Goal: Task Accomplishment & Management: Manage account settings

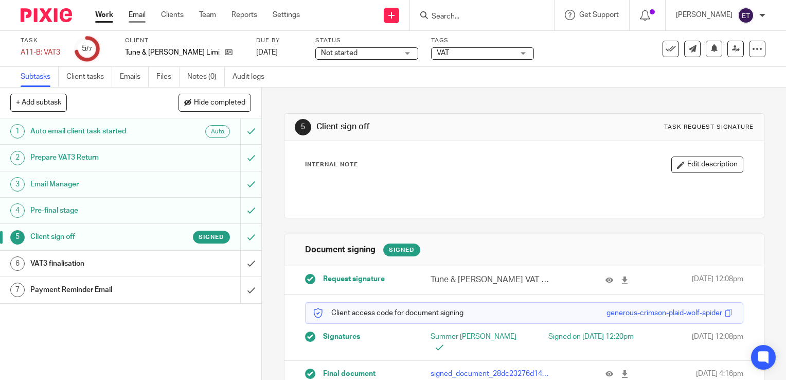
drag, startPoint x: 150, startPoint y: 15, endPoint x: 132, endPoint y: 15, distance: 18.0
click at [148, 15] on ul "Work Email Clients Team Reports Settings" at bounding box center [205, 15] width 220 height 10
click at [170, 11] on link "Clients" at bounding box center [172, 15] width 23 height 10
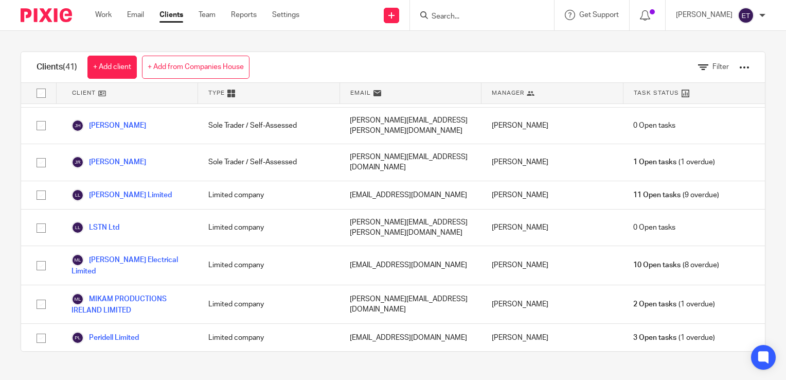
scroll to position [823, 0]
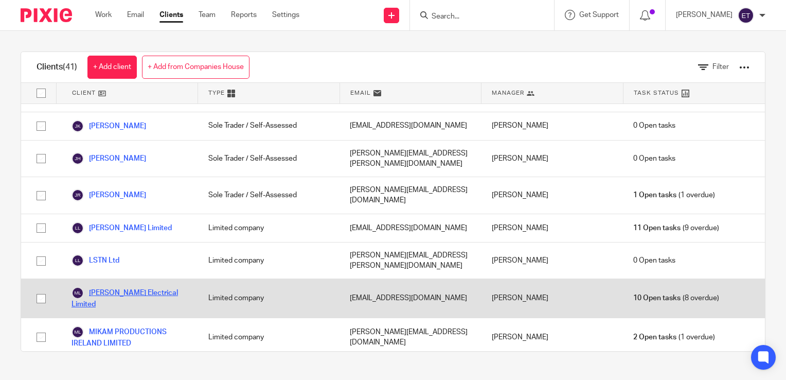
click at [114, 287] on link "Mick Dwyer Electrical Limited" at bounding box center [130, 298] width 116 height 23
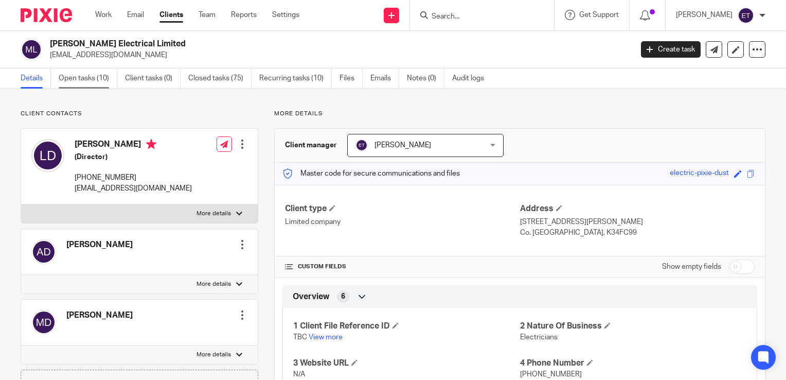
click at [82, 81] on link "Open tasks (10)" at bounding box center [88, 78] width 59 height 20
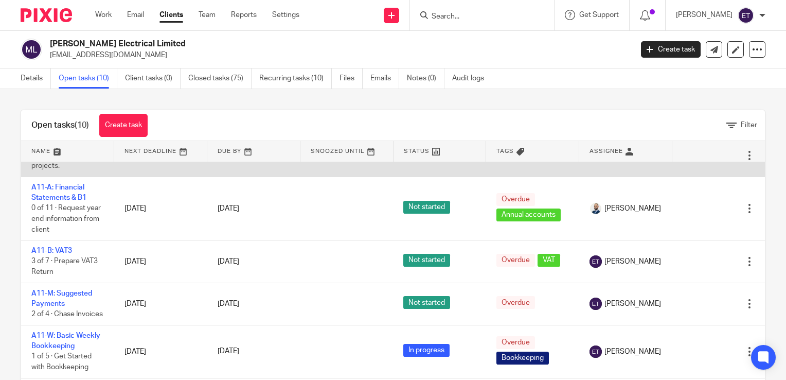
scroll to position [103, 0]
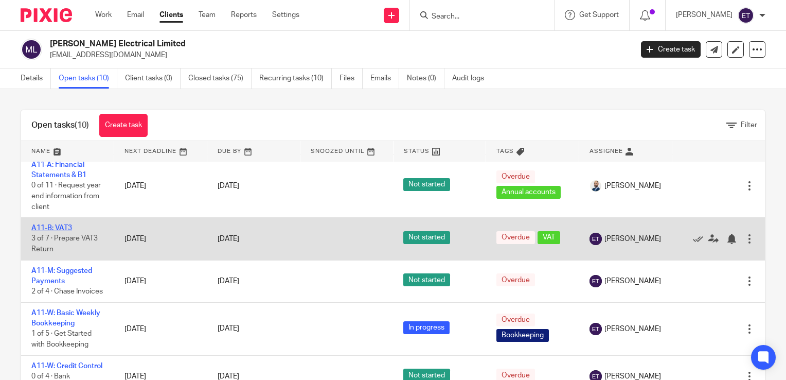
click at [67, 232] on link "A11-B: VAT3" at bounding box center [51, 227] width 41 height 7
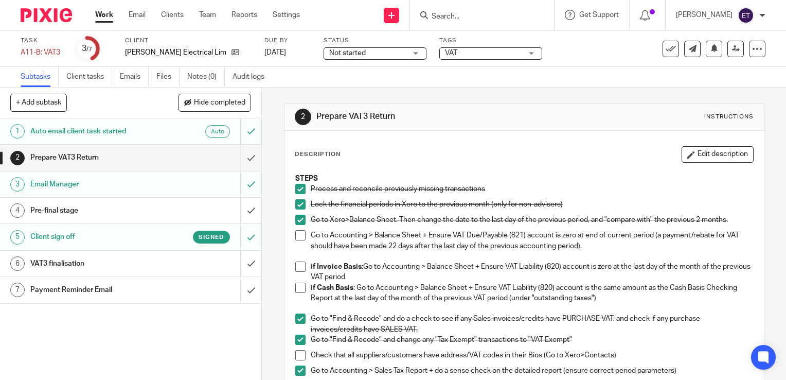
click at [121, 269] on h1 "VAT3 finalisation" at bounding box center [96, 263] width 133 height 15
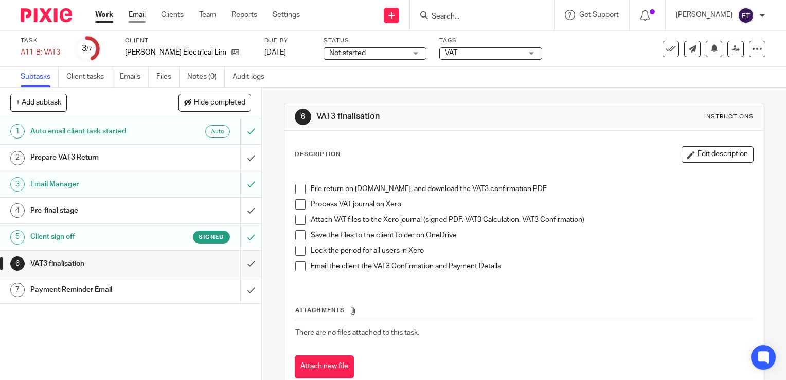
click at [136, 14] on link "Email" at bounding box center [137, 15] width 17 height 10
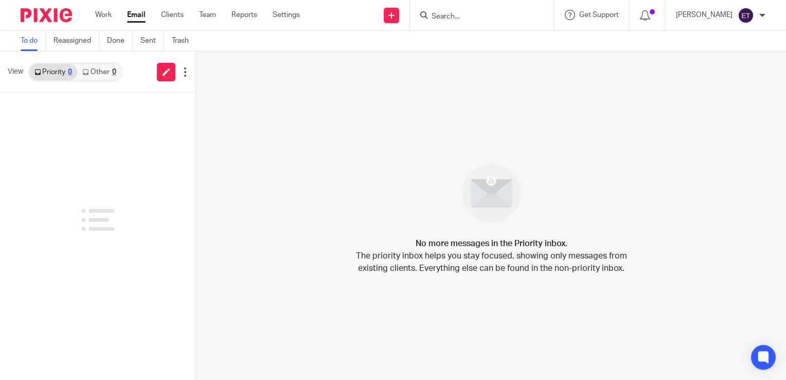
click at [171, 14] on link "Clients" at bounding box center [172, 15] width 23 height 10
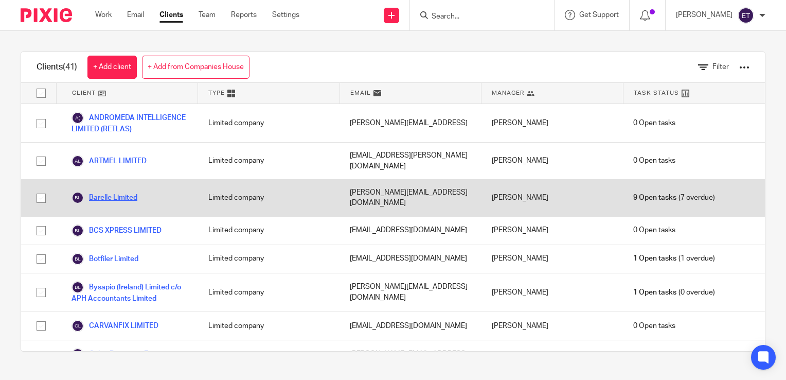
click at [118, 197] on link "Barelle Limited" at bounding box center [105, 197] width 66 height 12
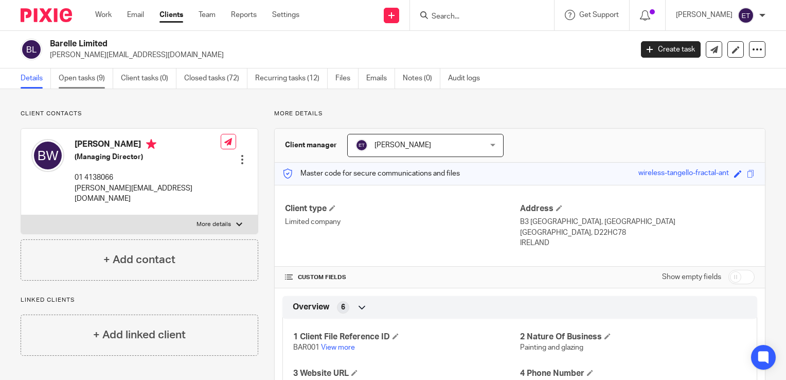
click at [98, 70] on link "Open tasks (9)" at bounding box center [86, 78] width 55 height 20
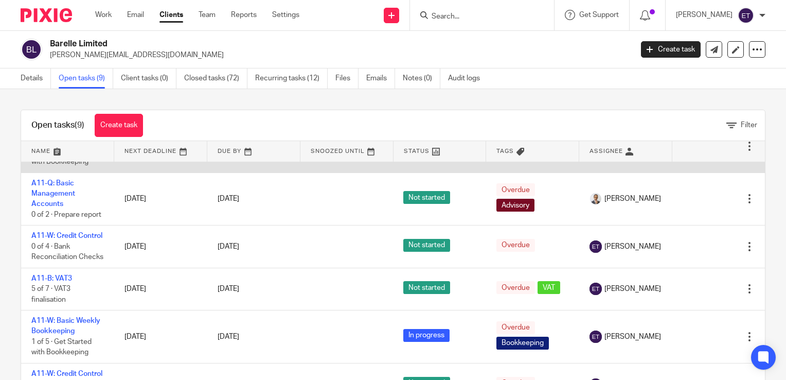
scroll to position [103, 0]
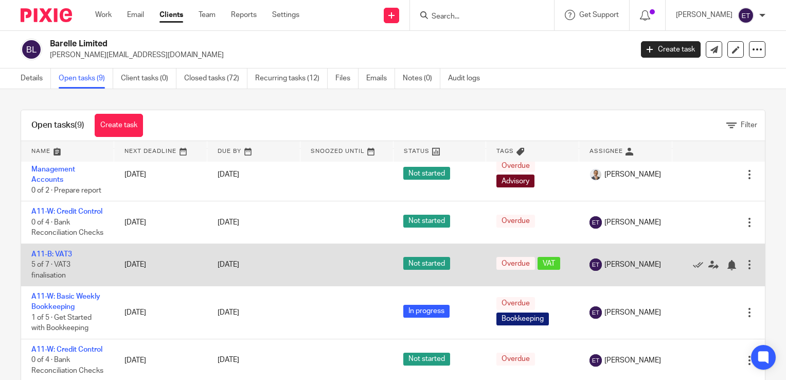
click at [51, 286] on td "A11-B: VAT3 5 of 7 · VAT3 finalisation" at bounding box center [67, 264] width 93 height 42
click at [51, 258] on link "A11-B: VAT3" at bounding box center [51, 254] width 41 height 7
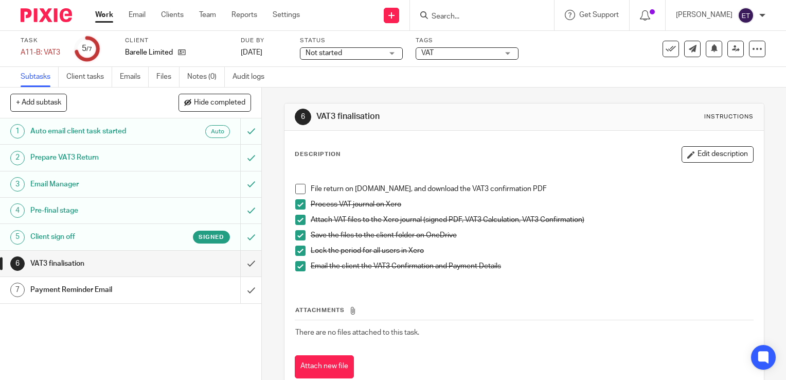
click at [86, 266] on h1 "VAT3 finalisation" at bounding box center [96, 263] width 133 height 15
click at [298, 188] on span at bounding box center [300, 189] width 10 height 10
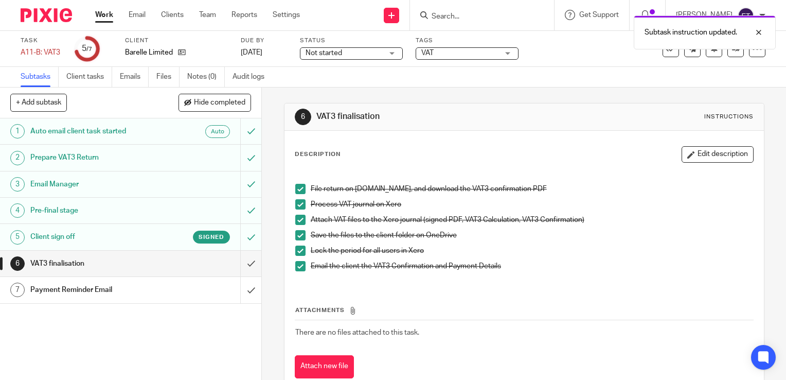
click at [103, 291] on h1 "Payment Reminder Email" at bounding box center [96, 289] width 133 height 15
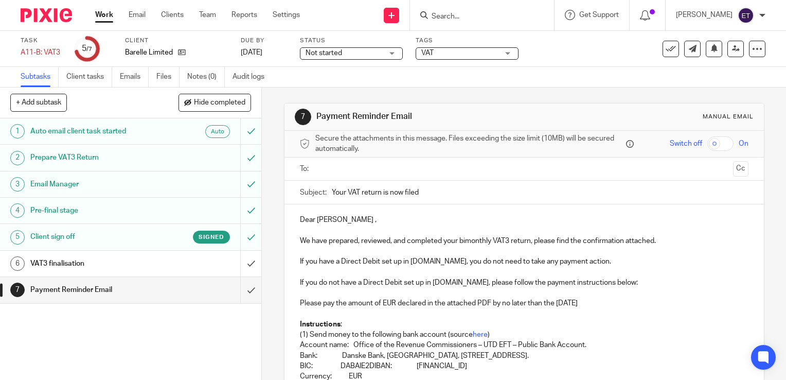
click at [380, 164] on input "text" at bounding box center [524, 169] width 410 height 12
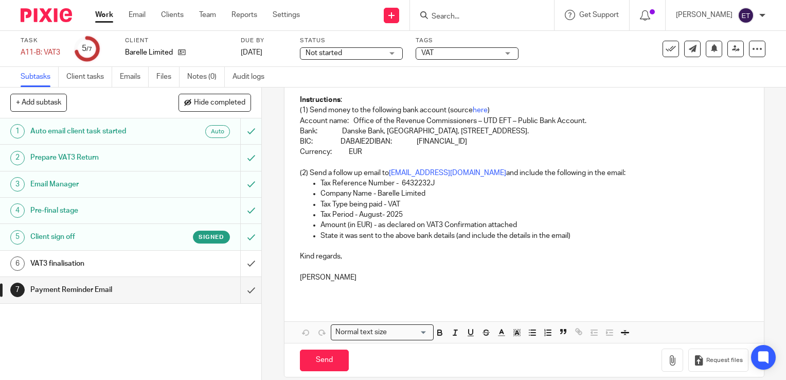
scroll to position [237, 0]
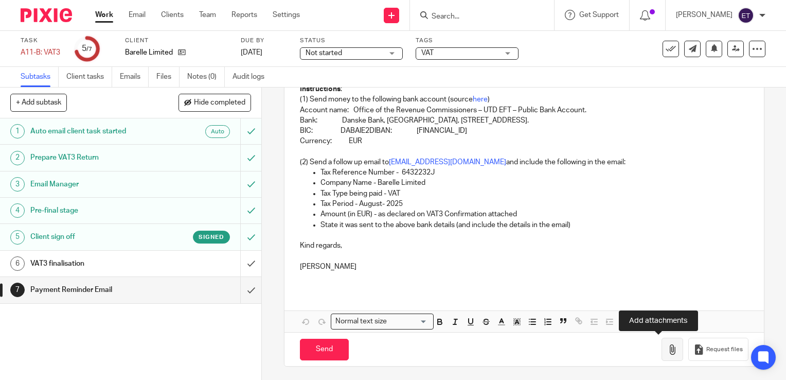
click at [662, 353] on button "button" at bounding box center [673, 349] width 22 height 23
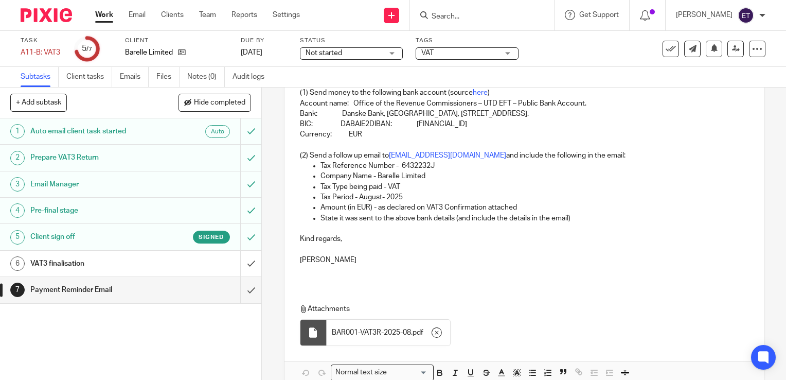
scroll to position [295, 0]
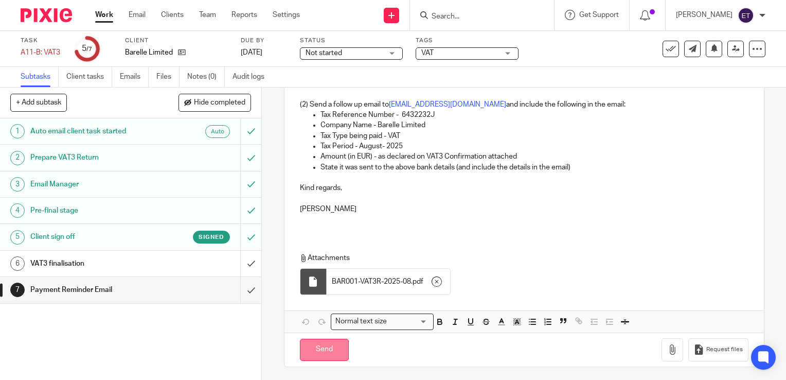
click at [323, 345] on input "Send" at bounding box center [324, 350] width 49 height 22
type input "Sent"
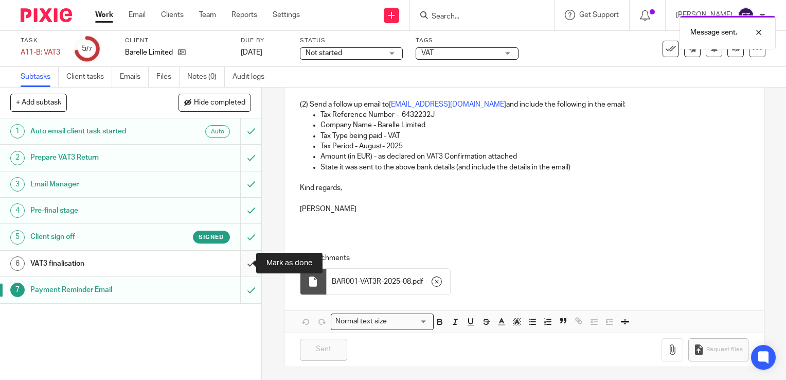
click at [243, 264] on input "submit" at bounding box center [130, 264] width 261 height 26
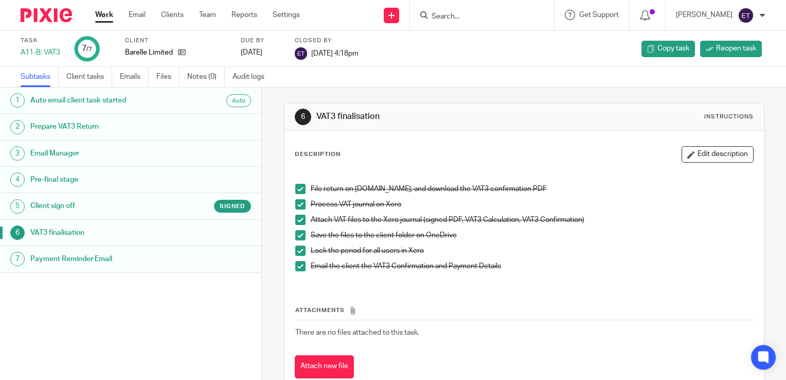
click at [158, 236] on h1 "VAT3 finalisation" at bounding box center [103, 232] width 147 height 15
click at [169, 13] on link "Clients" at bounding box center [172, 15] width 23 height 10
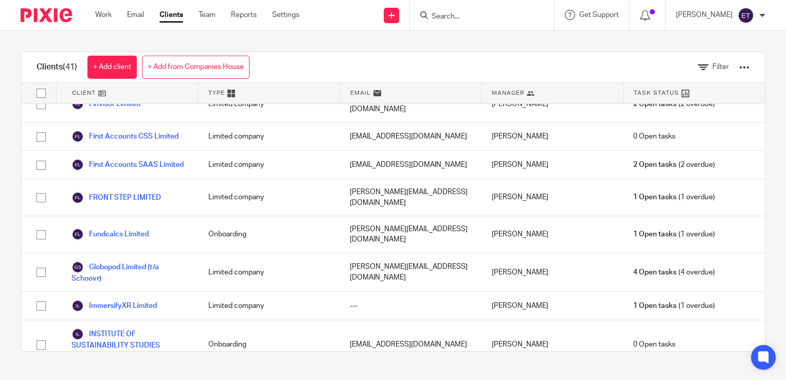
scroll to position [823, 0]
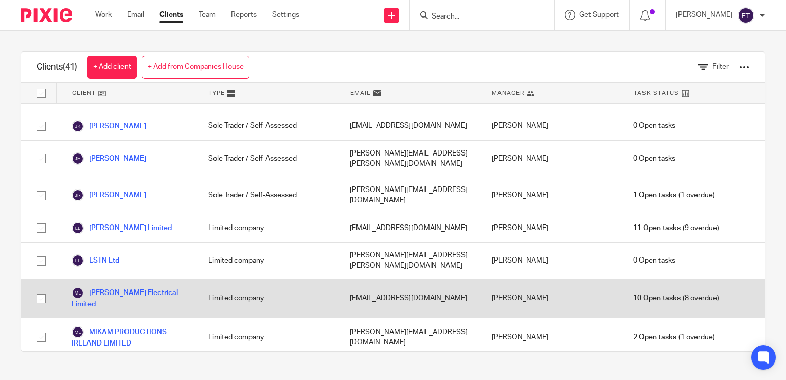
click at [113, 287] on link "[PERSON_NAME] Electrical Limited" at bounding box center [130, 298] width 116 height 23
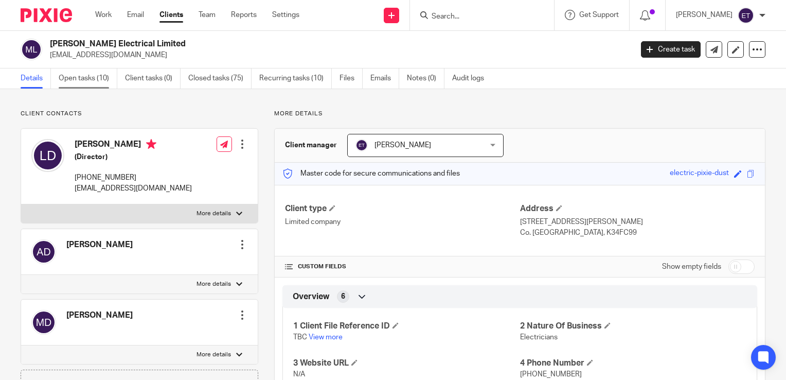
click at [88, 77] on link "Open tasks (10)" at bounding box center [88, 78] width 59 height 20
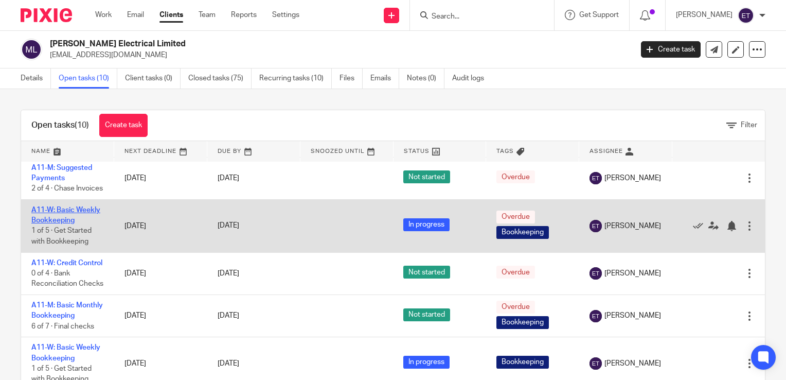
scroll to position [103, 0]
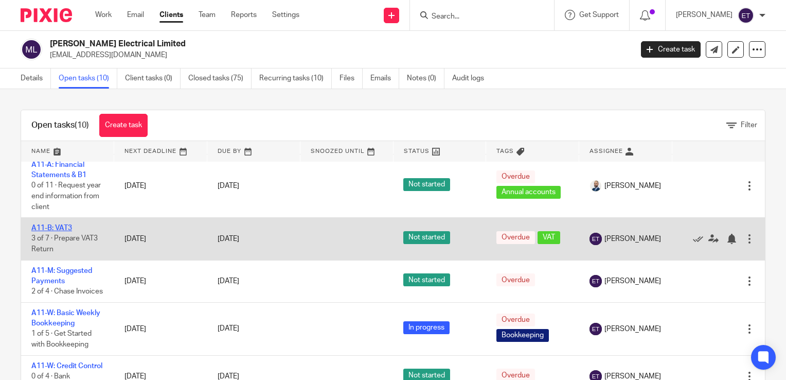
click at [66, 232] on link "A11-B: VAT3" at bounding box center [51, 227] width 41 height 7
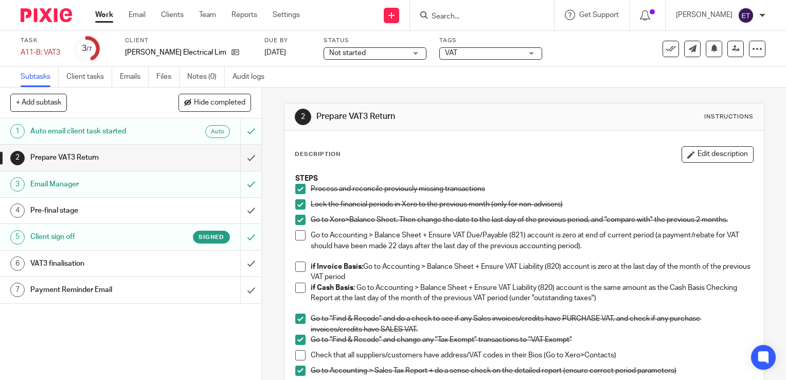
click at [105, 267] on h1 "VAT3 finalisation" at bounding box center [96, 263] width 133 height 15
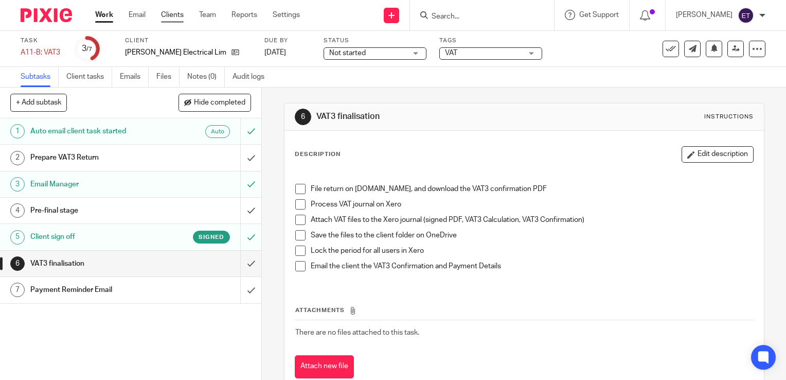
click at [175, 15] on link "Clients" at bounding box center [172, 15] width 23 height 10
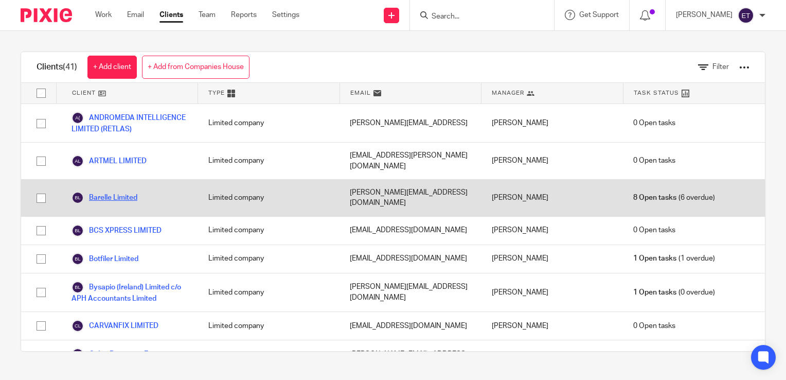
click at [114, 195] on link "Barelle Limited" at bounding box center [105, 197] width 66 height 12
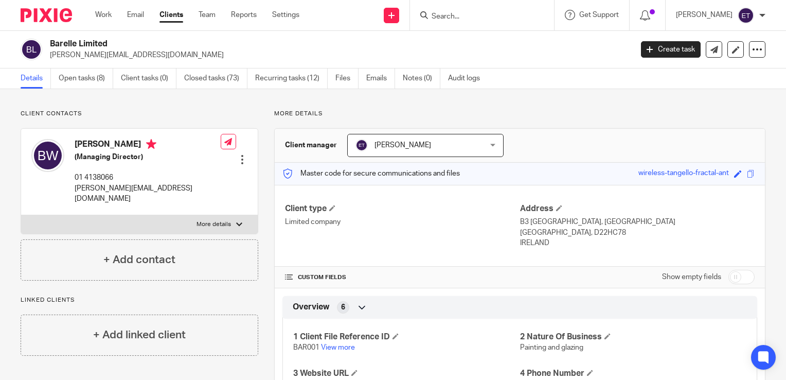
drag, startPoint x: 77, startPoint y: 55, endPoint x: 73, endPoint y: 59, distance: 5.8
click at [75, 57] on p "[PERSON_NAME][EMAIL_ADDRESS][DOMAIN_NAME]" at bounding box center [338, 55] width 576 height 10
drag, startPoint x: 73, startPoint y: 59, endPoint x: 76, endPoint y: 79, distance: 20.8
click at [76, 79] on link "Open tasks (8)" at bounding box center [86, 78] width 55 height 20
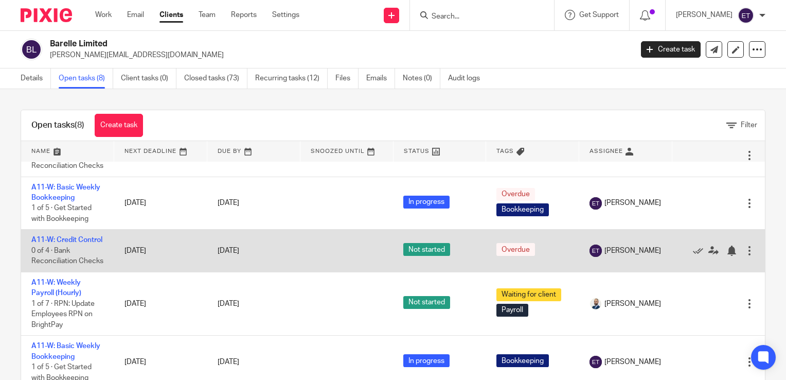
scroll to position [222, 0]
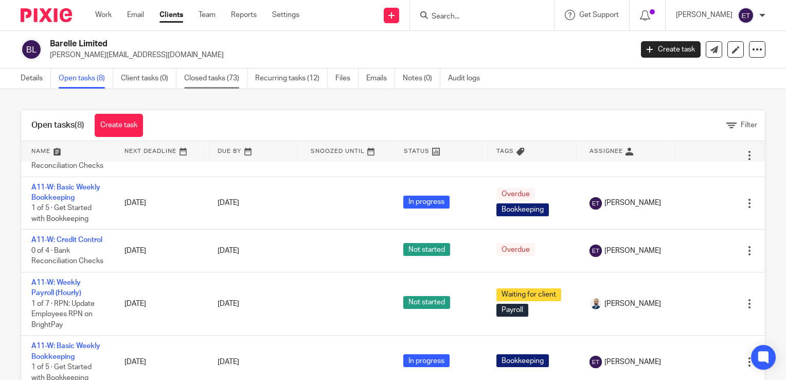
click at [208, 77] on link "Closed tasks (73)" at bounding box center [215, 78] width 63 height 20
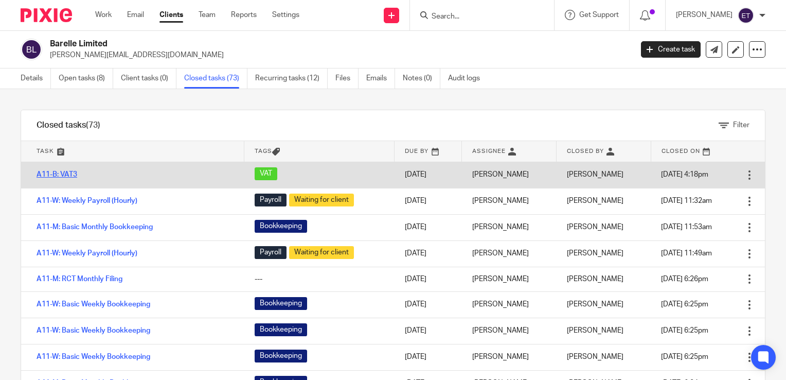
click at [68, 172] on link "A11-B: VAT3" at bounding box center [57, 174] width 41 height 7
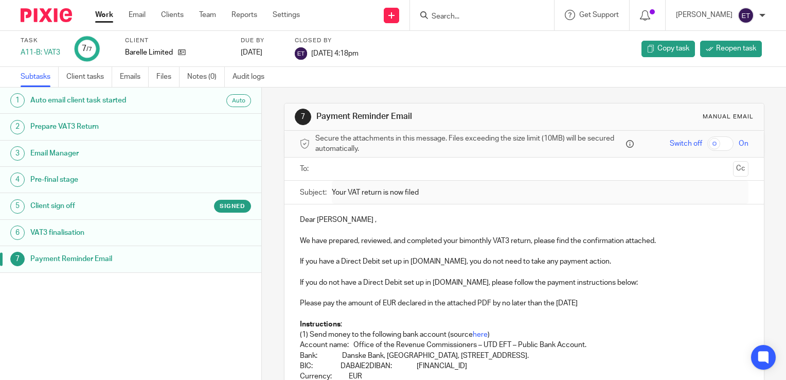
click at [140, 230] on h1 "VAT3 finalisation" at bounding box center [103, 232] width 147 height 15
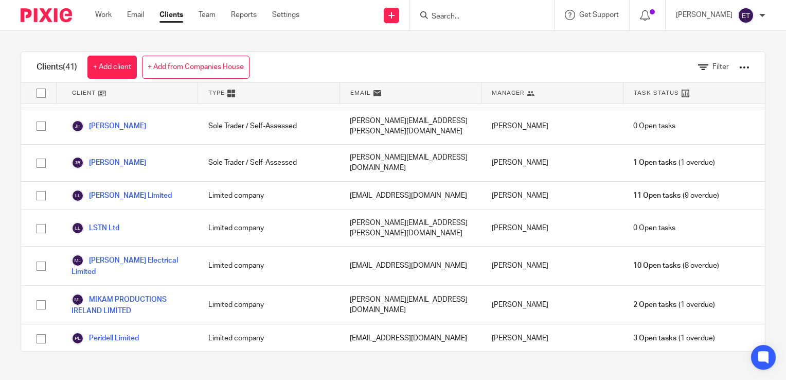
scroll to position [875, 0]
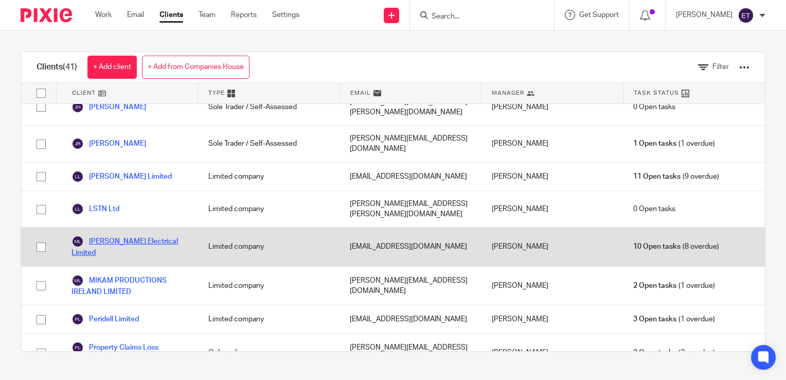
click at [115, 235] on link "[PERSON_NAME] Electrical Limited" at bounding box center [130, 246] width 116 height 23
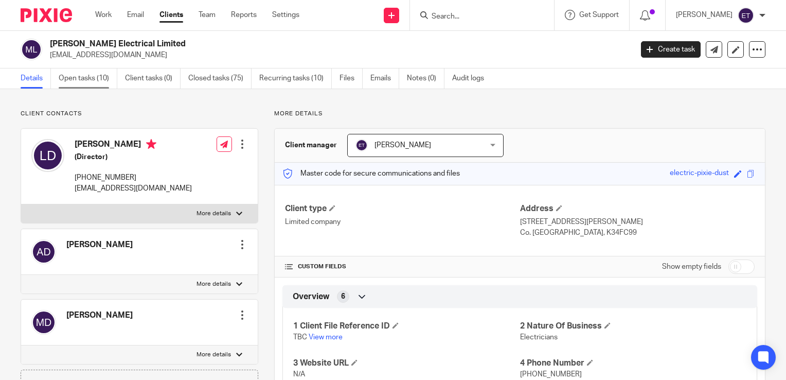
click at [71, 77] on link "Open tasks (10)" at bounding box center [88, 78] width 59 height 20
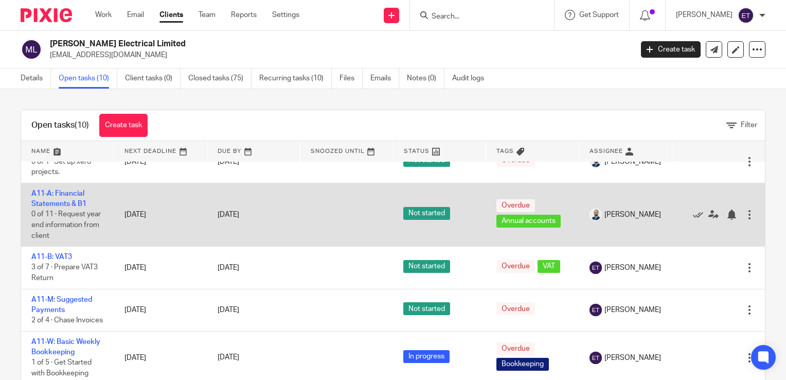
scroll to position [103, 0]
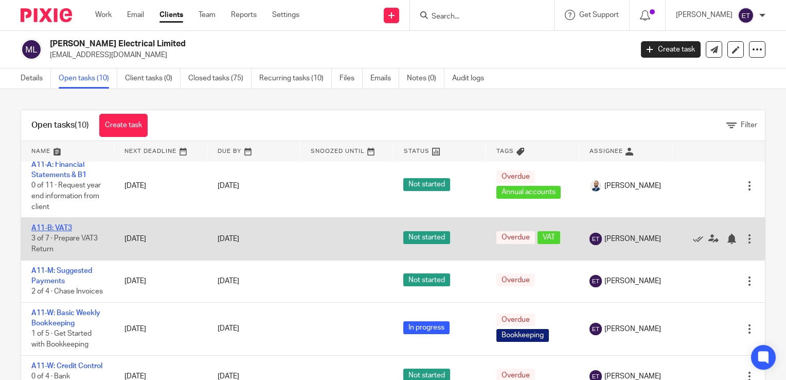
click at [54, 232] on link "A11-B: VAT3" at bounding box center [51, 227] width 41 height 7
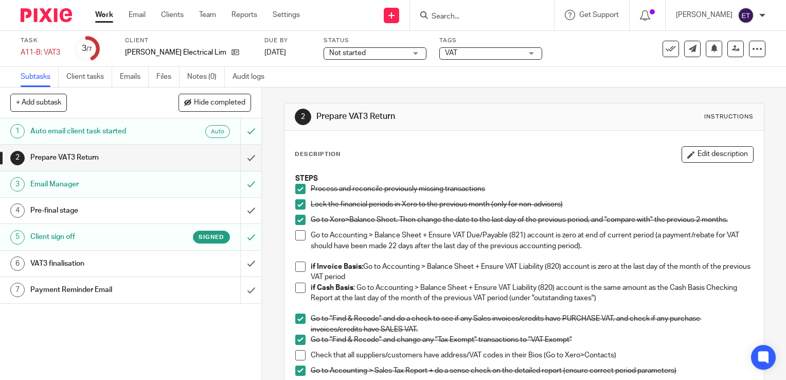
click at [108, 151] on h1 "Prepare VAT3 Return" at bounding box center [96, 157] width 133 height 15
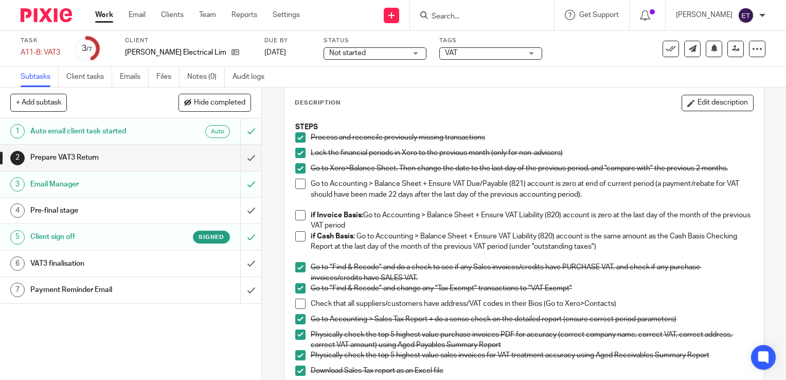
scroll to position [103, 0]
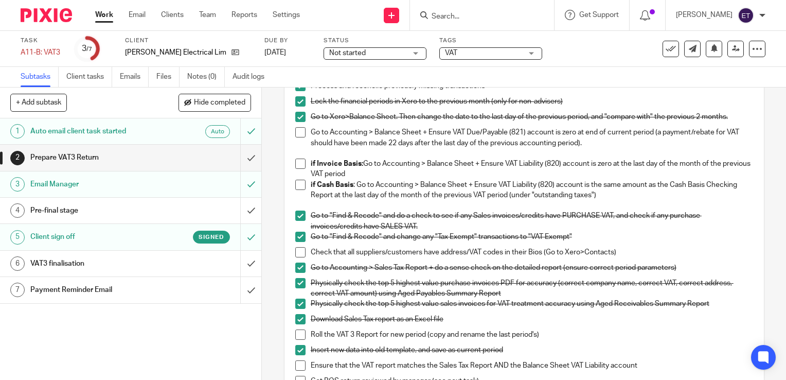
click at [297, 131] on span at bounding box center [300, 132] width 10 height 10
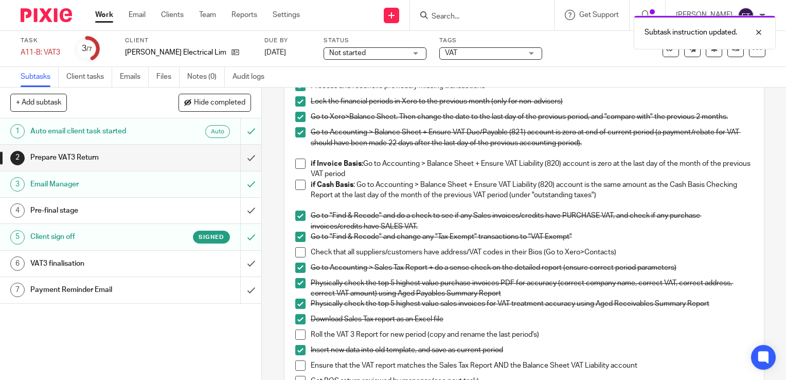
click at [299, 164] on span at bounding box center [300, 163] width 10 height 10
click at [297, 181] on span at bounding box center [300, 185] width 10 height 10
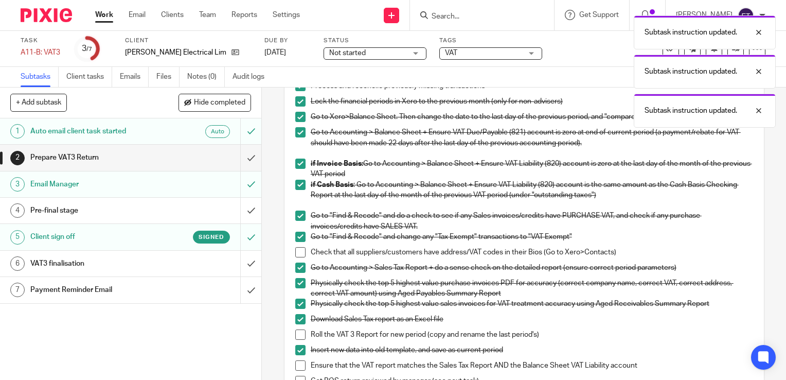
click at [298, 253] on span at bounding box center [300, 252] width 10 height 10
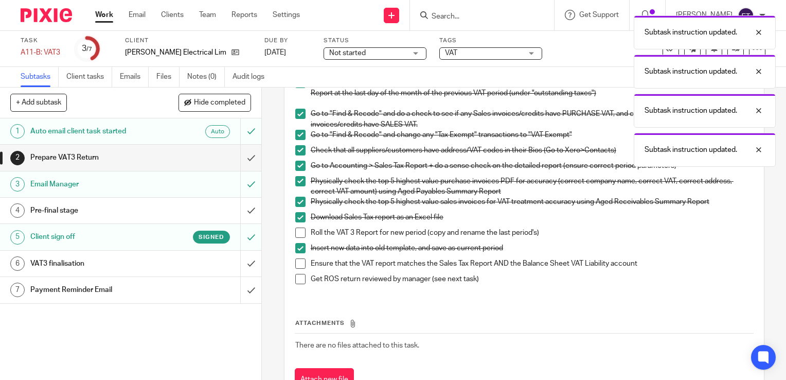
scroll to position [206, 0]
click at [298, 231] on span at bounding box center [300, 231] width 10 height 10
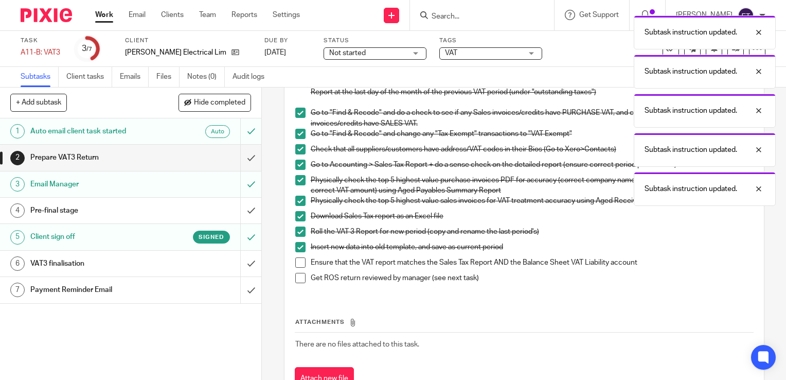
click at [295, 259] on span at bounding box center [300, 262] width 10 height 10
click at [295, 280] on span at bounding box center [300, 278] width 10 height 10
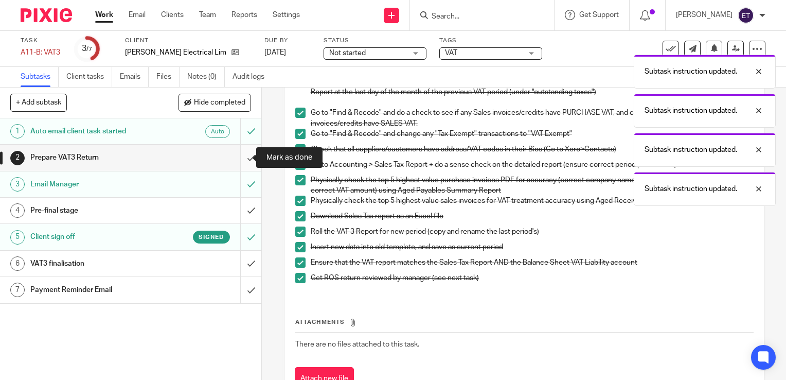
click at [245, 156] on input "submit" at bounding box center [130, 158] width 261 height 26
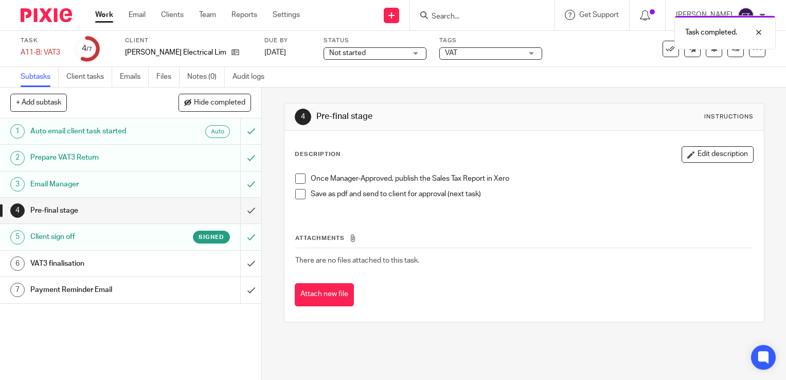
click at [116, 210] on h1 "Pre-final stage" at bounding box center [96, 210] width 133 height 15
click at [299, 178] on span at bounding box center [300, 178] width 10 height 10
click at [295, 195] on span at bounding box center [300, 194] width 10 height 10
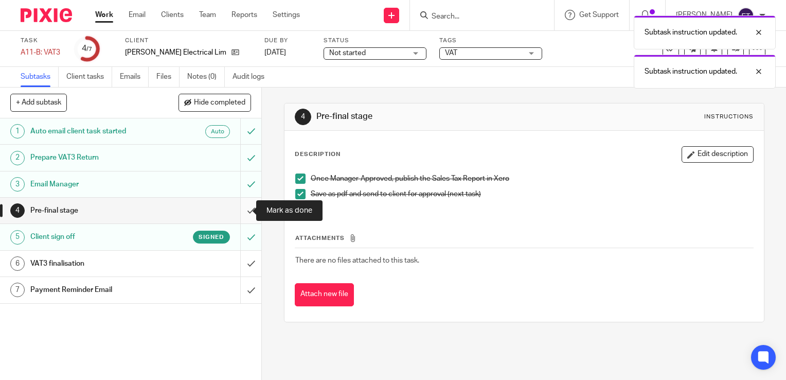
click at [235, 211] on input "submit" at bounding box center [130, 211] width 261 height 26
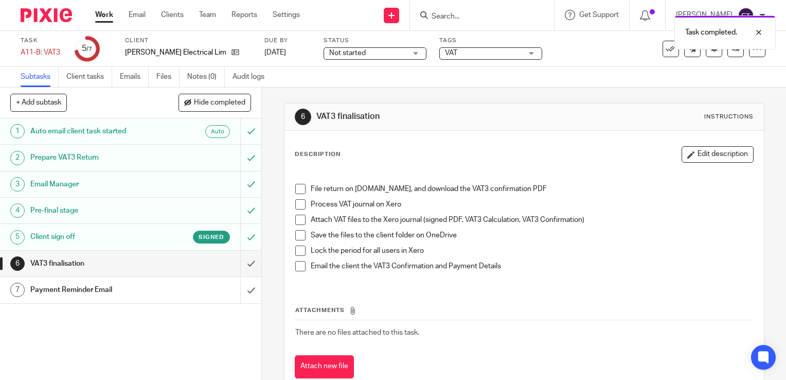
click at [114, 264] on h1 "VAT3 finalisation" at bounding box center [96, 263] width 133 height 15
click at [295, 188] on span at bounding box center [300, 189] width 10 height 10
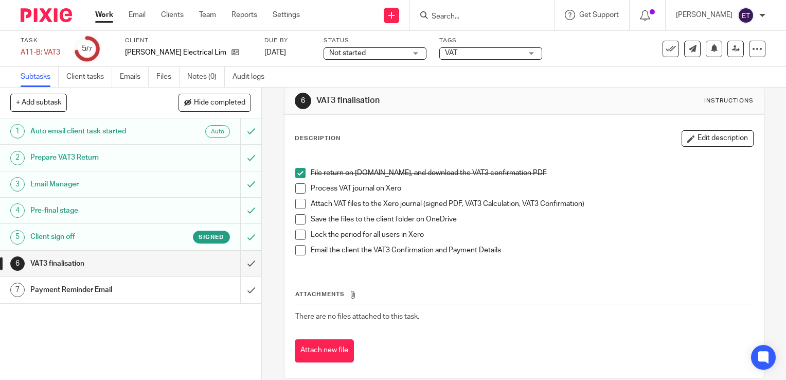
scroll to position [29, 0]
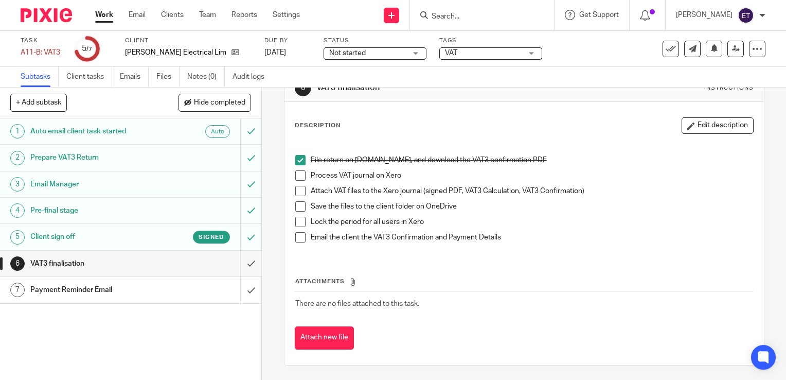
click at [298, 178] on span at bounding box center [300, 175] width 10 height 10
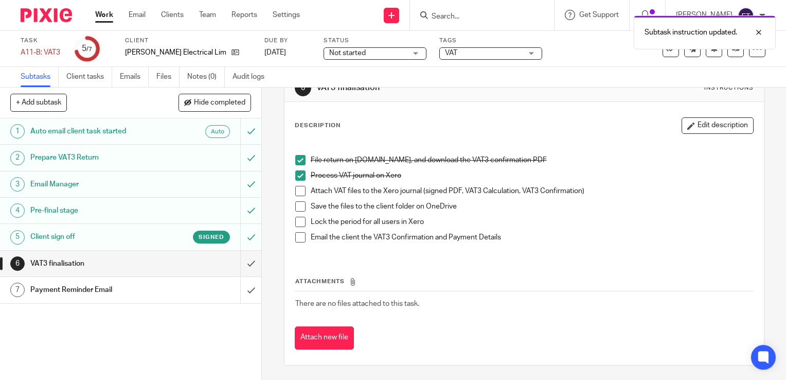
click at [295, 194] on span at bounding box center [300, 191] width 10 height 10
click at [296, 209] on span at bounding box center [300, 206] width 10 height 10
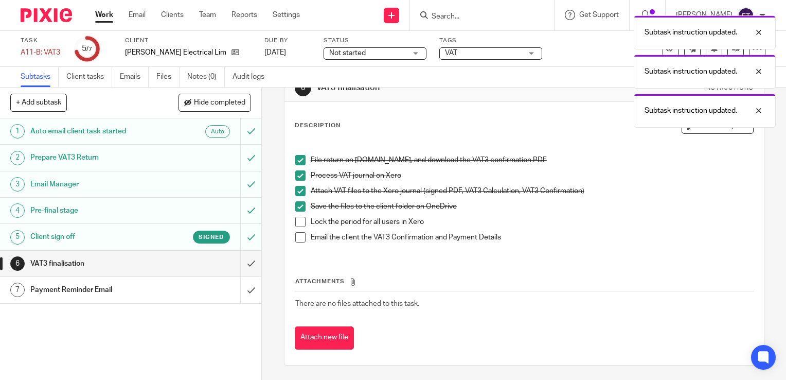
click at [295, 222] on span at bounding box center [300, 222] width 10 height 10
click at [297, 237] on span at bounding box center [300, 237] width 10 height 10
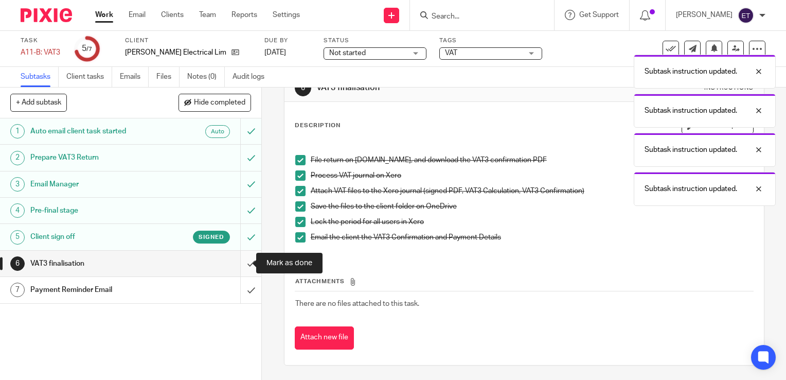
click at [238, 264] on input "submit" at bounding box center [130, 264] width 261 height 26
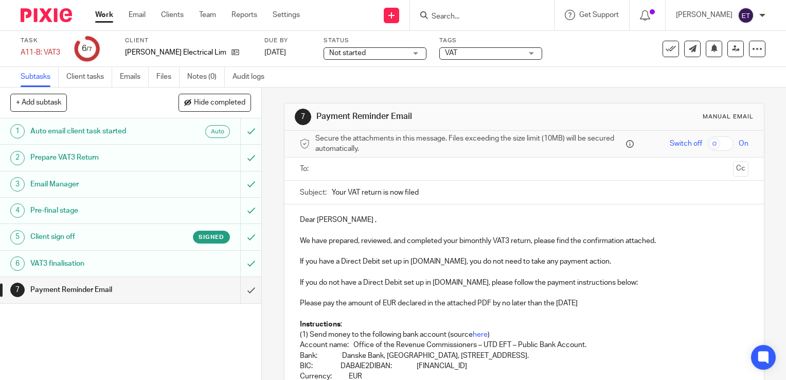
click at [340, 170] on input "text" at bounding box center [524, 169] width 410 height 12
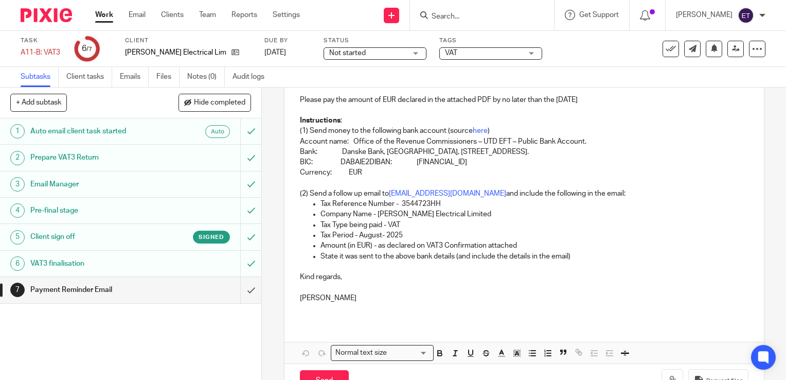
scroll to position [237, 0]
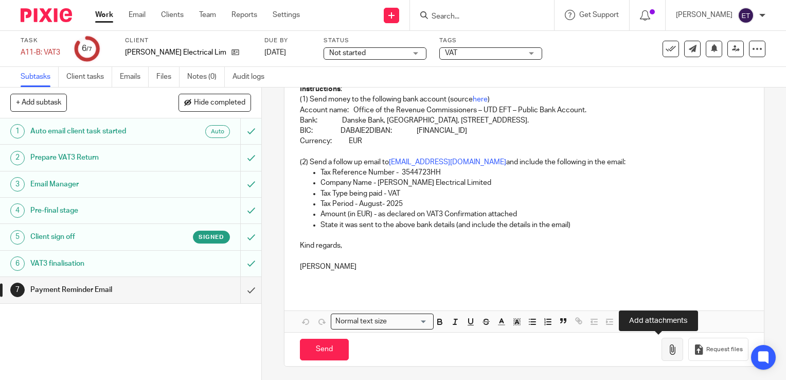
click at [667, 350] on icon "button" at bounding box center [672, 349] width 10 height 10
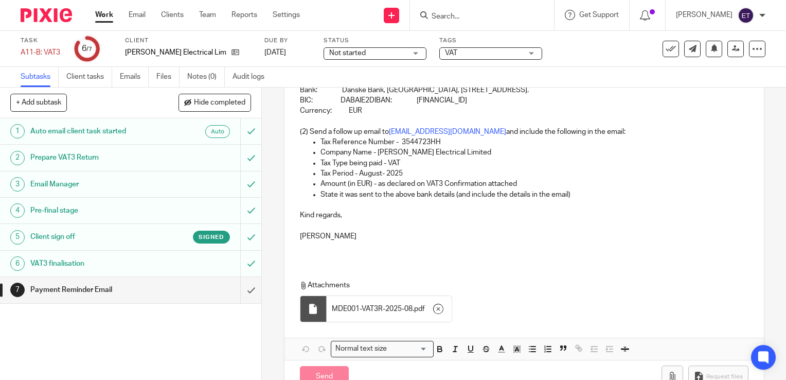
scroll to position [295, 0]
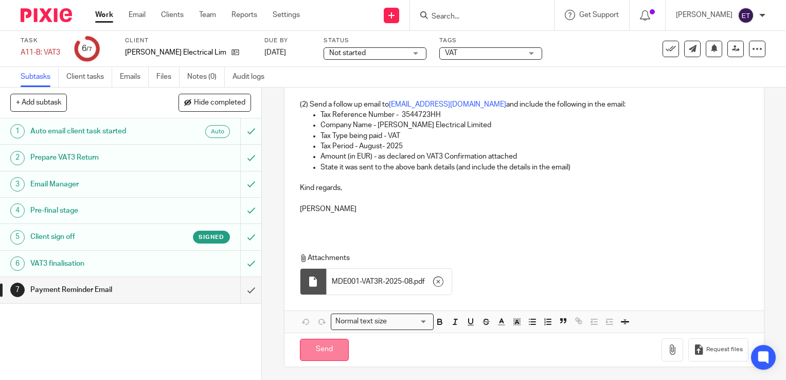
click at [308, 355] on input "Send" at bounding box center [324, 350] width 49 height 22
type input "Sent"
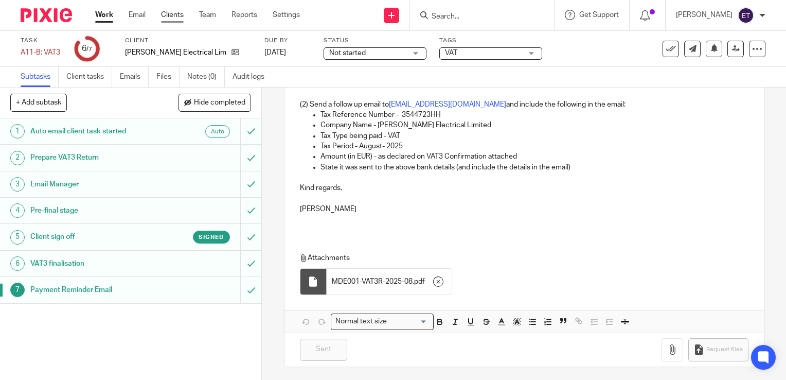
click at [173, 14] on link "Clients" at bounding box center [172, 15] width 23 height 10
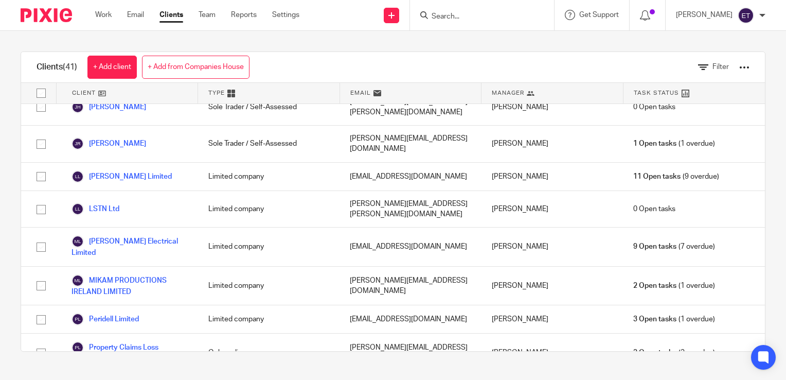
scroll to position [1064, 0]
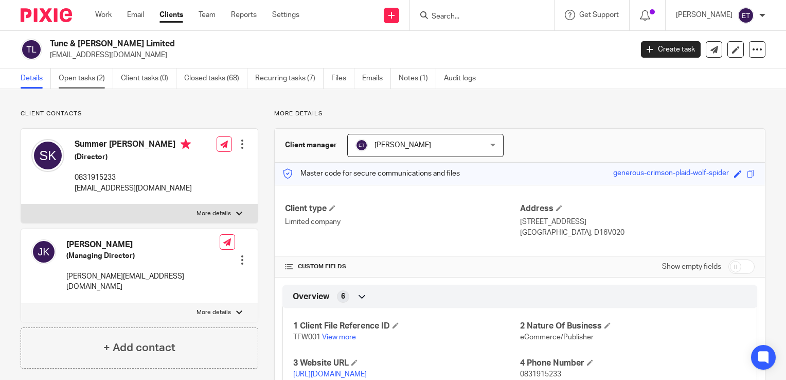
drag, startPoint x: 91, startPoint y: 83, endPoint x: 98, endPoint y: 86, distance: 7.6
click at [92, 84] on link "Open tasks (2)" at bounding box center [86, 78] width 55 height 20
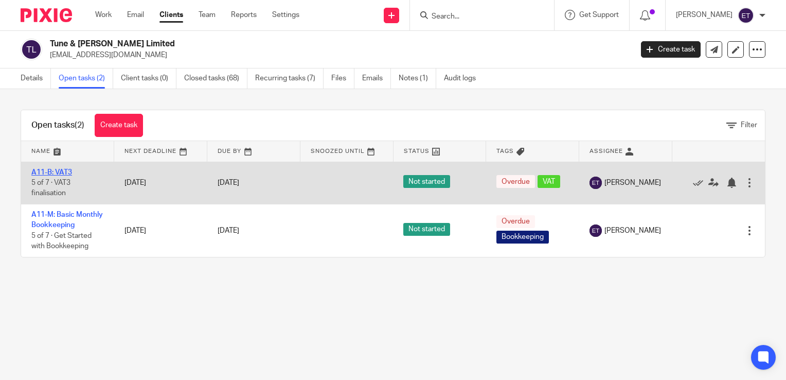
click at [60, 172] on link "A11-B: VAT3" at bounding box center [51, 172] width 41 height 7
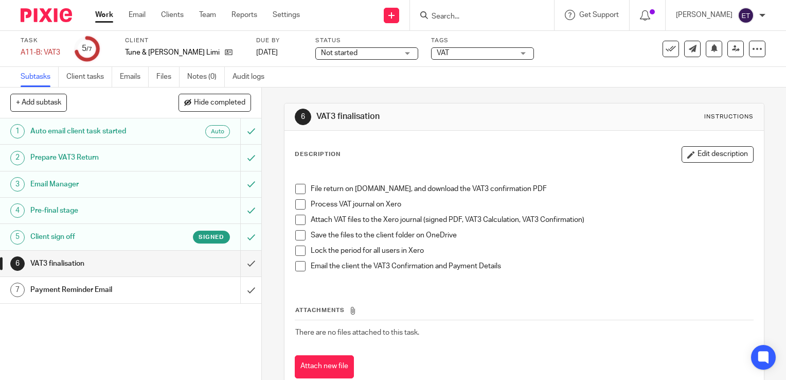
scroll to position [29, 0]
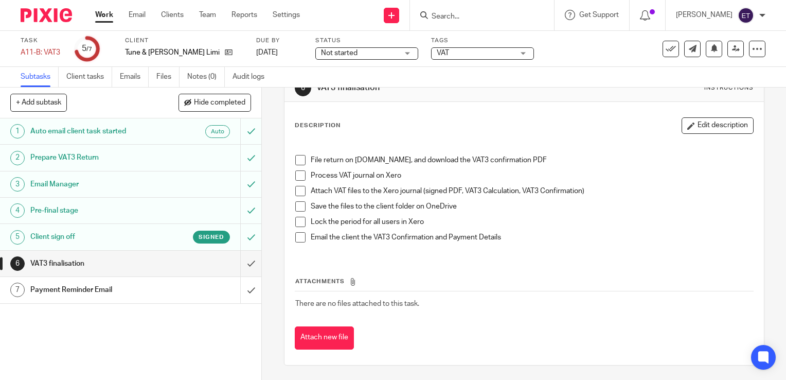
click at [296, 160] on span at bounding box center [300, 160] width 10 height 10
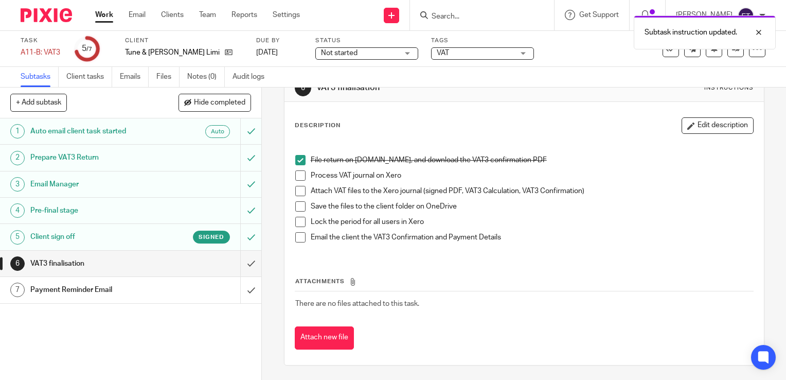
click at [295, 176] on span at bounding box center [300, 175] width 10 height 10
click at [296, 188] on span at bounding box center [300, 191] width 10 height 10
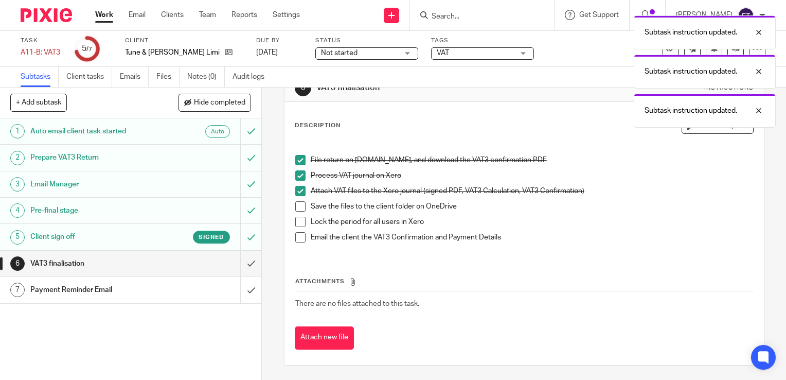
click at [300, 207] on span at bounding box center [300, 206] width 10 height 10
click at [299, 222] on span at bounding box center [300, 222] width 10 height 10
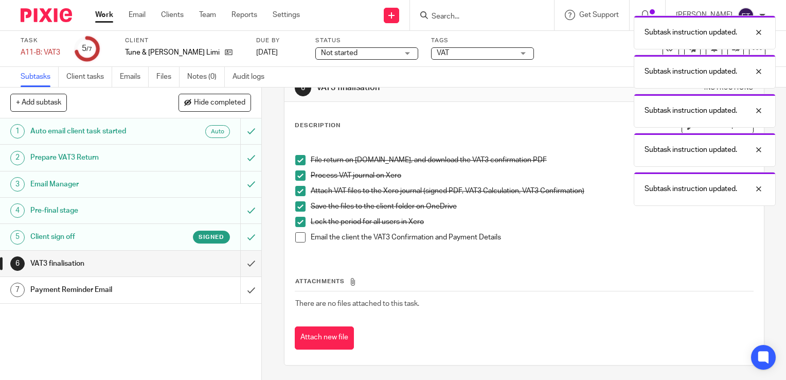
click at [299, 236] on span at bounding box center [300, 237] width 10 height 10
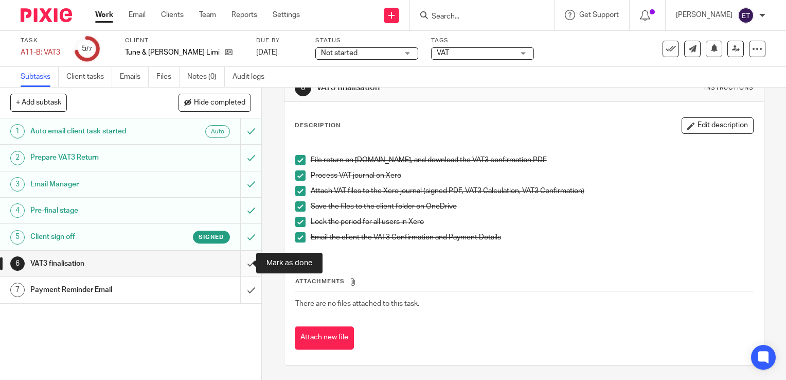
click at [237, 263] on input "submit" at bounding box center [130, 264] width 261 height 26
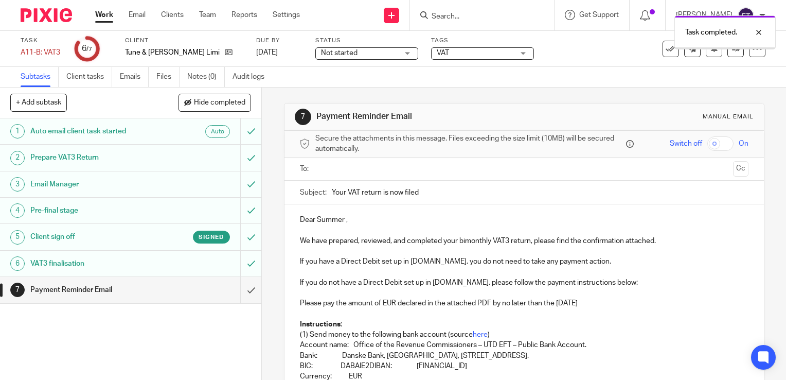
click at [180, 294] on div "Payment Reminder Email" at bounding box center [130, 289] width 200 height 15
click at [362, 171] on input "text" at bounding box center [524, 169] width 410 height 12
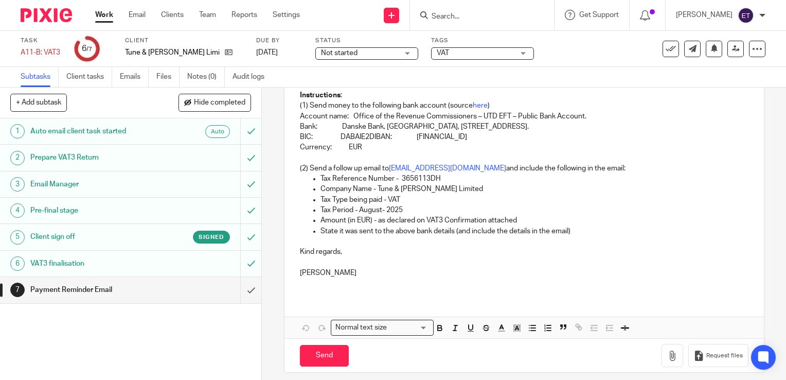
scroll to position [237, 0]
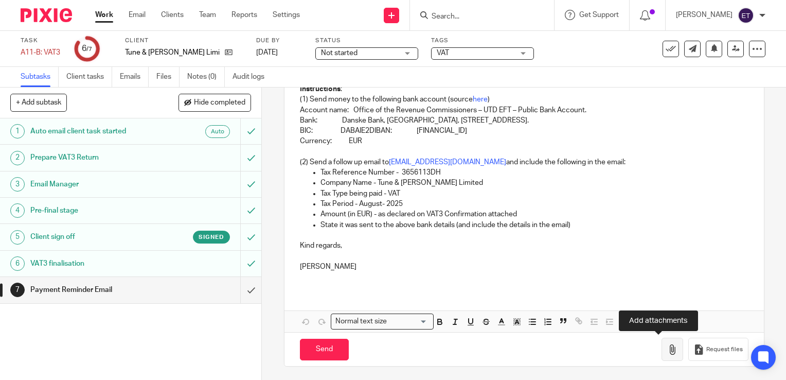
click at [667, 349] on icon "button" at bounding box center [672, 349] width 10 height 10
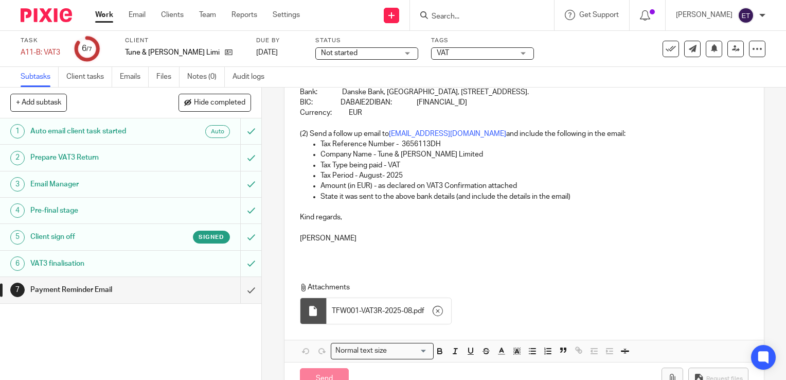
scroll to position [295, 0]
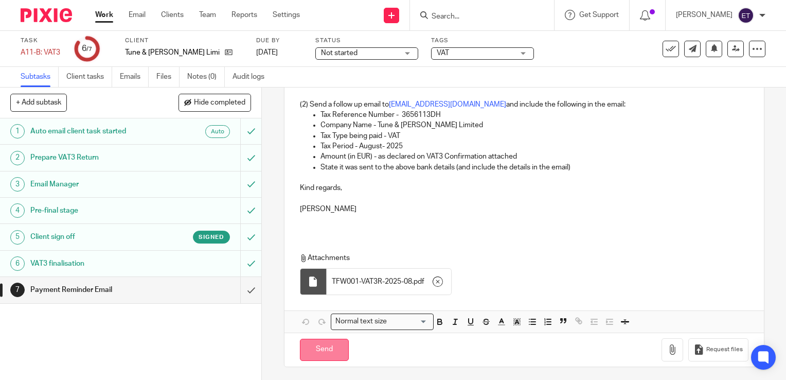
click at [320, 347] on input "Send" at bounding box center [324, 350] width 49 height 22
type input "Sent"
